Goal: Contribute content

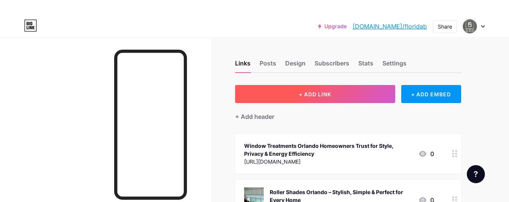
click at [337, 95] on button "+ ADD LINK" at bounding box center [315, 94] width 160 height 18
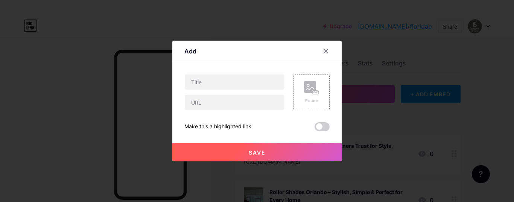
click at [198, 90] on div at bounding box center [235, 92] width 100 height 36
click at [199, 86] on input "text" at bounding box center [234, 82] width 99 height 15
paste input "Transform Your Space with Stylish Window Blinds in [GEOGRAPHIC_DATA]"
type input "Transform Your Space with Stylish Window Blinds in [GEOGRAPHIC_DATA]"
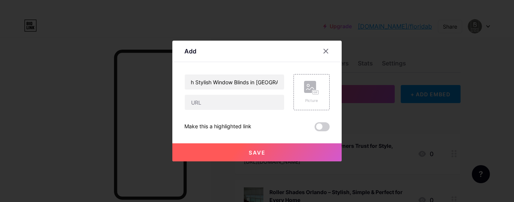
scroll to position [0, 0]
click at [195, 92] on div "Transform Your Space with Stylish Window Blinds in [GEOGRAPHIC_DATA]" at bounding box center [235, 92] width 100 height 36
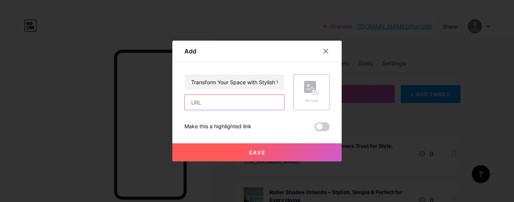
click at [199, 99] on input "text" at bounding box center [234, 102] width 99 height 15
paste input "[URL][DOMAIN_NAME]"
type input "[URL][DOMAIN_NAME]"
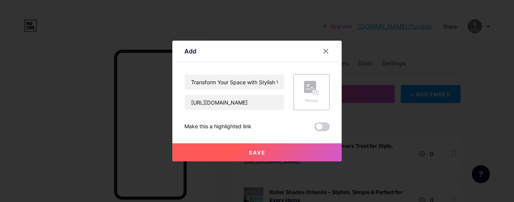
click at [260, 155] on span "Save" at bounding box center [257, 153] width 17 height 6
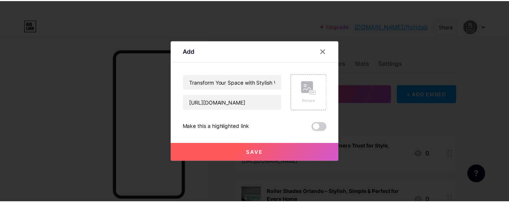
scroll to position [0, 0]
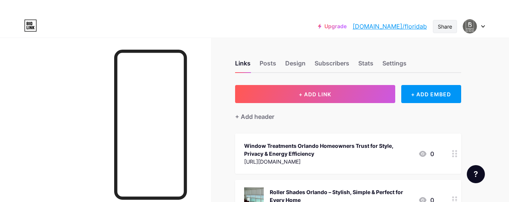
click at [444, 29] on div "Share" at bounding box center [445, 27] width 14 height 8
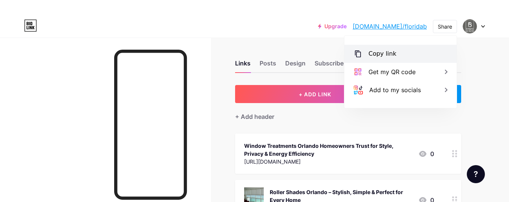
click at [376, 56] on div "Copy link" at bounding box center [382, 53] width 28 height 9
